Goal: Task Accomplishment & Management: Use online tool/utility

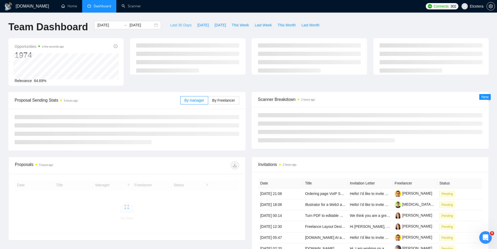
click at [178, 27] on span "Last 30 Days" at bounding box center [180, 25] width 21 height 6
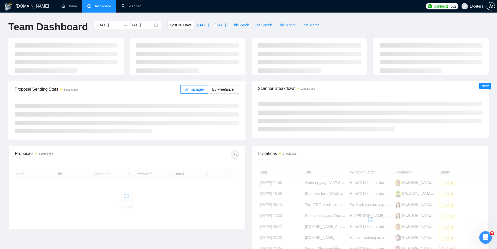
type input "2025-08-12"
type input "2025-09-11"
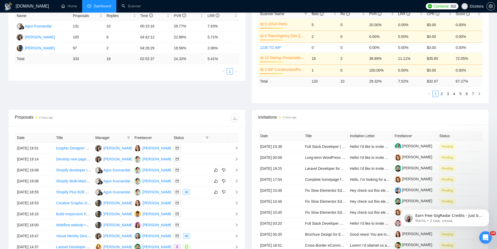
scroll to position [104, 0]
click at [128, 137] on icon "filter" at bounding box center [128, 137] width 3 height 3
click at [107, 171] on span "[PERSON_NAME]" at bounding box center [111, 172] width 30 height 4
checkbox input "true"
click at [208, 137] on icon "filter" at bounding box center [207, 137] width 3 height 3
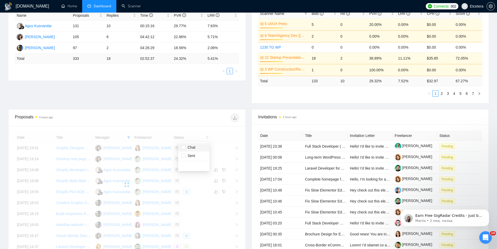
click at [189, 149] on span "Chat" at bounding box center [190, 147] width 10 height 4
checkbox input "true"
click at [185, 118] on div at bounding box center [183, 117] width 112 height 8
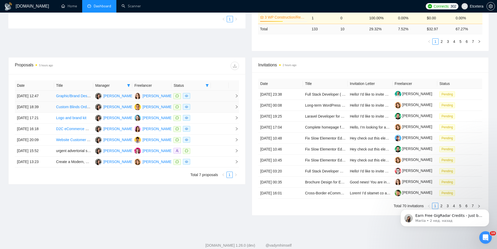
scroll to position [157, 0]
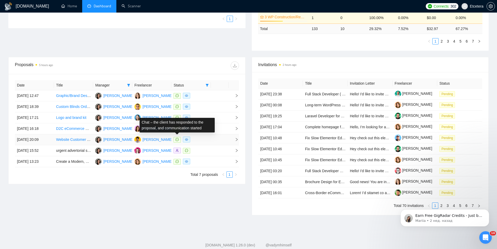
click at [176, 140] on icon "message" at bounding box center [177, 139] width 3 height 3
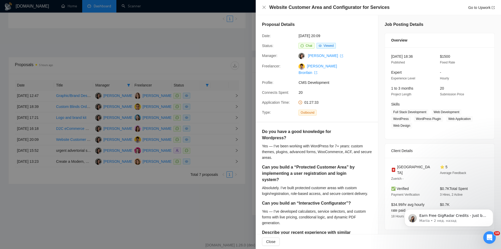
click at [136, 177] on div at bounding box center [250, 124] width 501 height 249
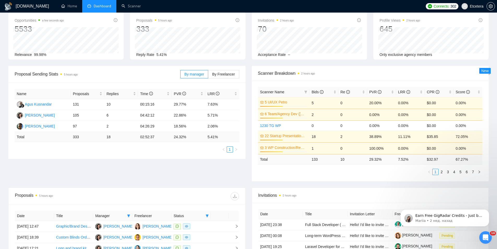
scroll to position [0, 0]
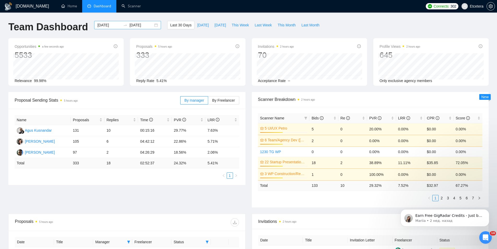
click at [151, 25] on div "2025-08-12 2025-09-11" at bounding box center [127, 25] width 67 height 8
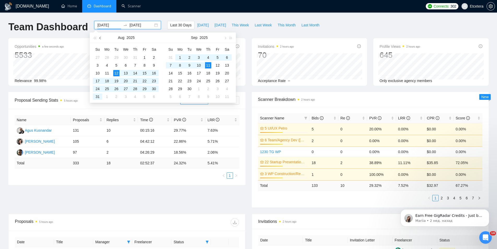
click at [100, 38] on span "button" at bounding box center [100, 38] width 3 height 3
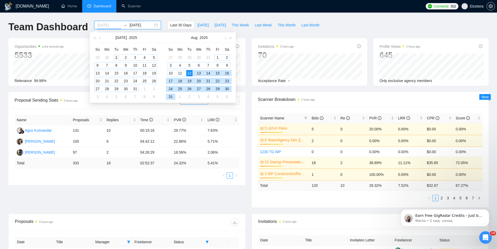
type input "2025-07-01"
click at [117, 56] on div "1" at bounding box center [116, 57] width 6 height 6
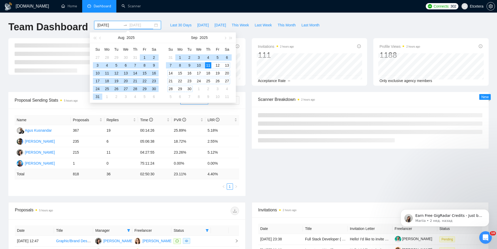
click at [189, 89] on div "30" at bounding box center [189, 89] width 6 height 6
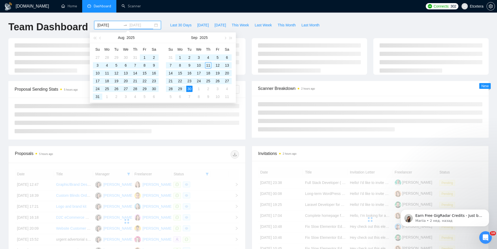
type input "2025-09-30"
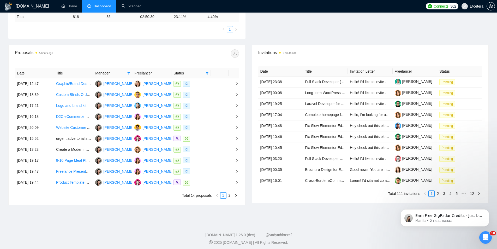
scroll to position [160, 0]
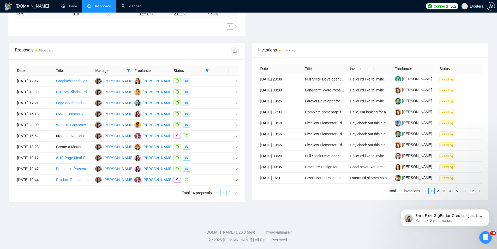
click at [229, 192] on link "2" at bounding box center [230, 193] width 6 height 6
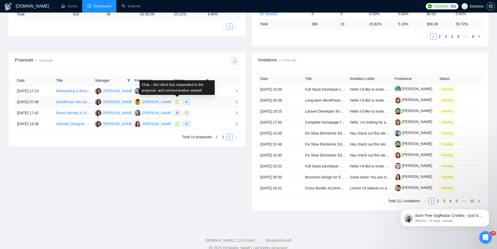
click at [178, 101] on icon "message" at bounding box center [177, 101] width 3 height 3
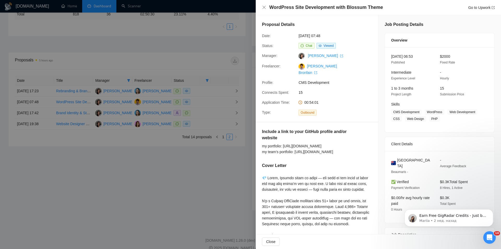
click at [161, 50] on div at bounding box center [250, 124] width 501 height 249
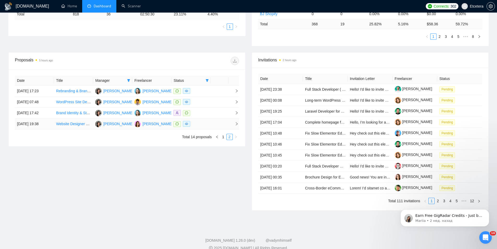
click at [177, 123] on icon "message" at bounding box center [177, 123] width 3 height 3
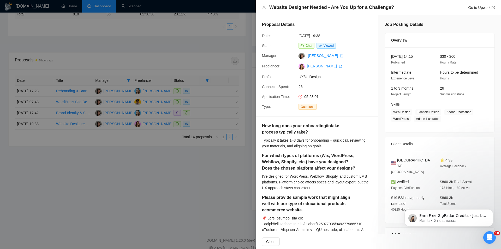
click at [222, 141] on div at bounding box center [250, 124] width 501 height 249
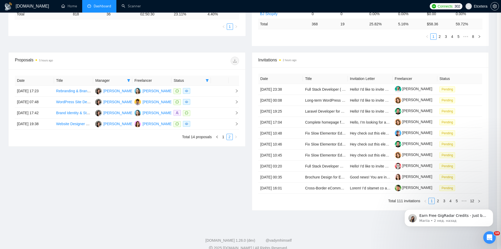
click at [221, 137] on div at bounding box center [250, 124] width 501 height 249
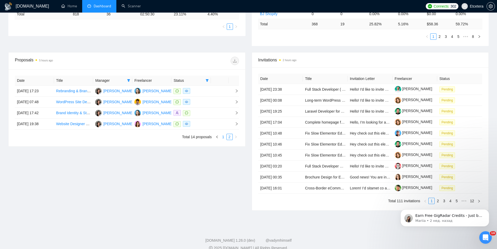
click at [223, 136] on link "1" at bounding box center [223, 137] width 6 height 6
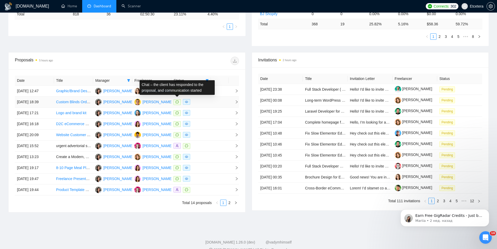
click at [178, 101] on icon "message" at bounding box center [177, 101] width 3 height 3
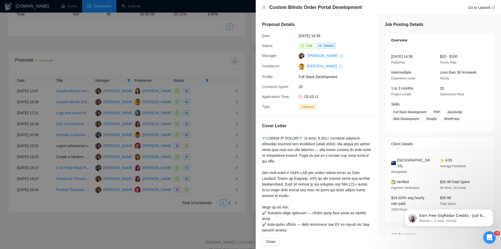
click at [159, 114] on div at bounding box center [250, 124] width 501 height 249
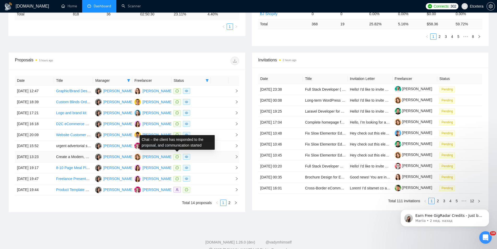
click at [178, 158] on icon "message" at bounding box center [177, 156] width 3 height 3
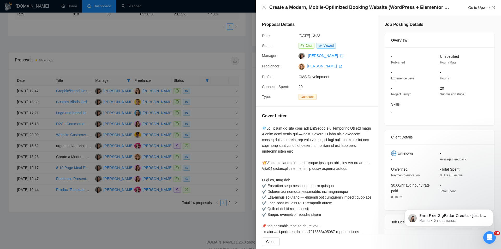
click at [107, 198] on div at bounding box center [250, 124] width 501 height 249
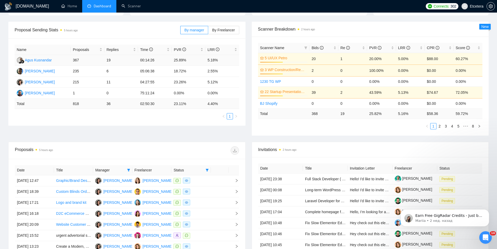
scroll to position [157, 0]
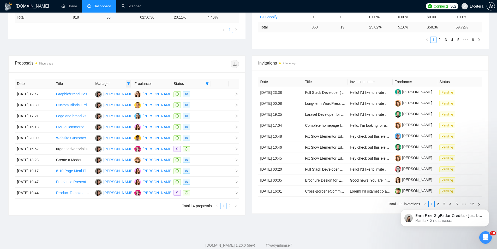
click at [129, 82] on icon "filter" at bounding box center [128, 83] width 3 height 3
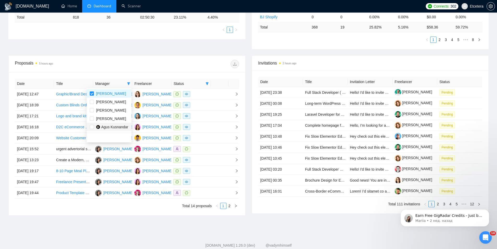
click at [105, 127] on span "Agus Kusnandar" at bounding box center [114, 127] width 27 height 4
checkbox input "true"
click at [135, 62] on div at bounding box center [183, 64] width 112 height 8
